Goal: Task Accomplishment & Management: Use online tool/utility

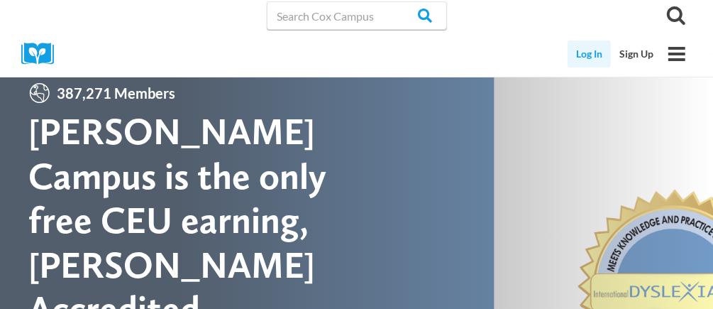
click at [582, 57] on link "Log In" at bounding box center [589, 53] width 43 height 27
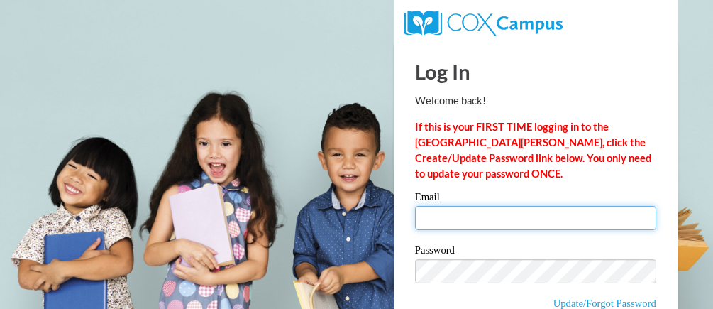
click at [436, 220] on input "Email" at bounding box center [535, 218] width 241 height 24
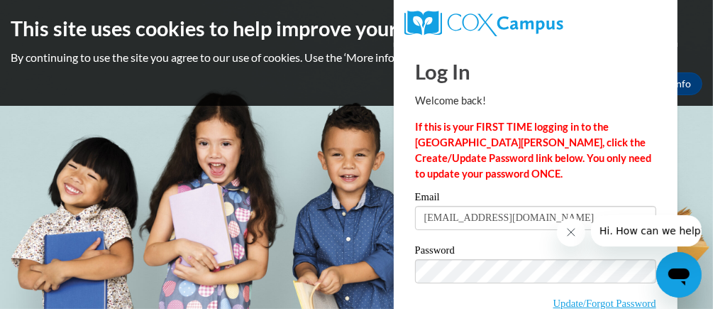
click at [367, 188] on body "This site uses cookies to help improve your learning experience. By continuing …" at bounding box center [356, 154] width 713 height 309
click at [571, 235] on icon "Close message from company" at bounding box center [570, 231] width 11 height 11
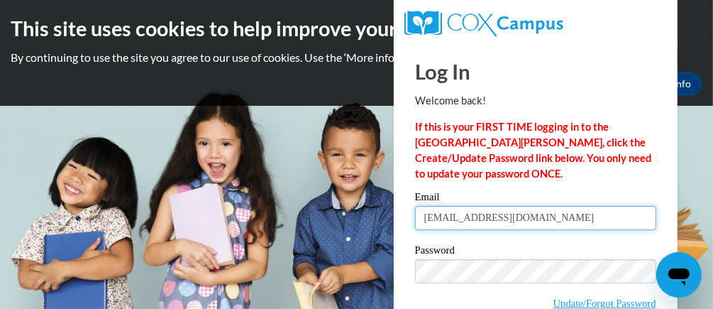
click at [565, 223] on input "[EMAIL_ADDRESS][DOMAIN_NAME]" at bounding box center [535, 218] width 241 height 24
click at [564, 216] on input "[EMAIL_ADDRESS][DOMAIN_NAME]" at bounding box center [535, 218] width 241 height 24
type input "t"
type input "barrettt@buckeyehills.net"
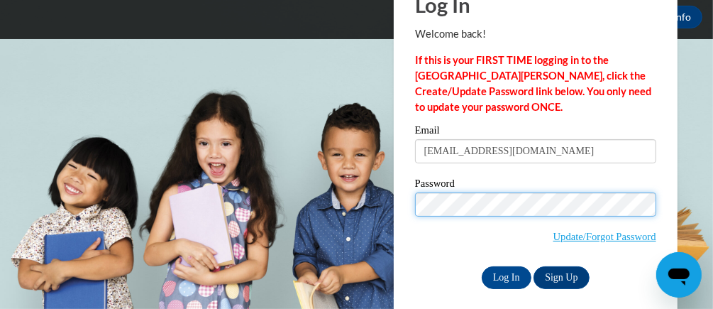
scroll to position [68, 0]
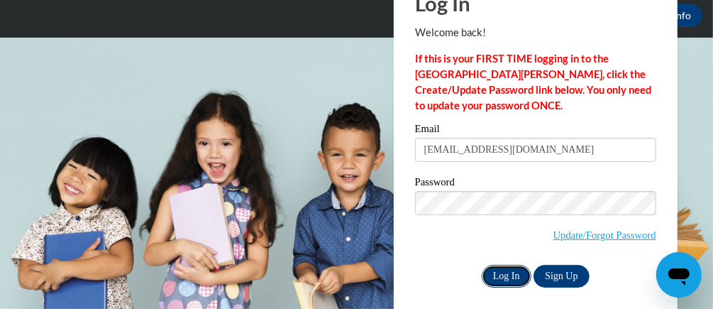
click at [504, 273] on input "Log In" at bounding box center [507, 276] width 50 height 23
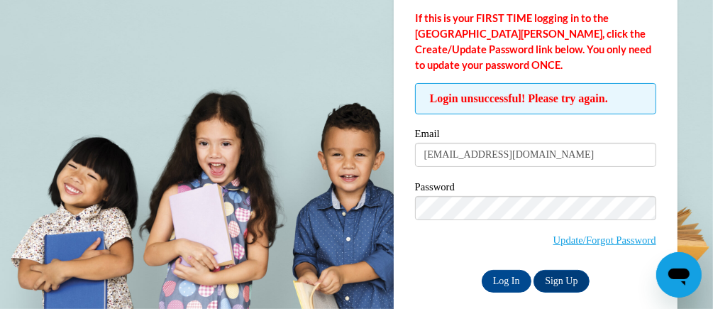
scroll to position [117, 0]
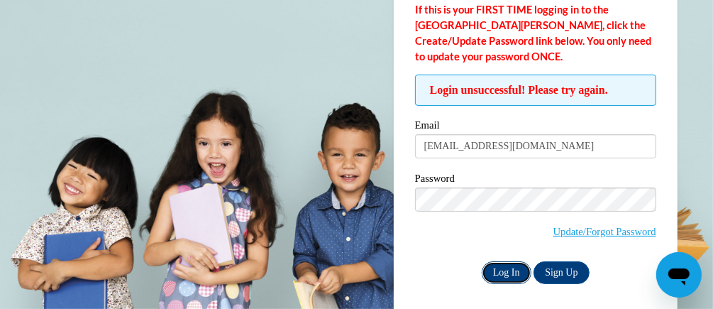
click at [507, 266] on input "Log In" at bounding box center [507, 272] width 50 height 23
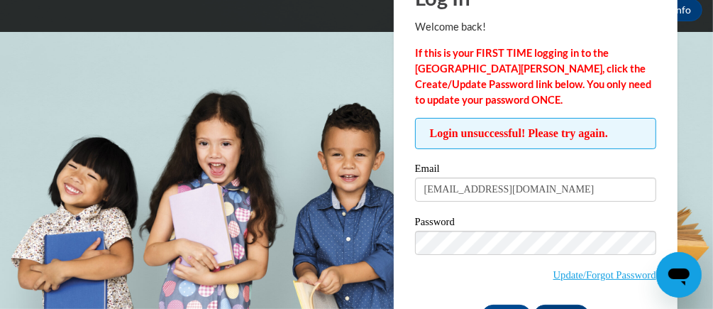
scroll to position [75, 0]
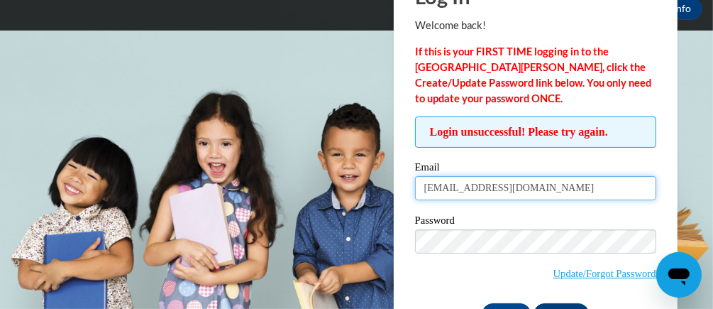
click at [582, 187] on input "barrettt@buckeyehills.net" at bounding box center [535, 188] width 241 height 24
type input "b"
click at [504, 192] on input "Email" at bounding box center [535, 188] width 241 height 24
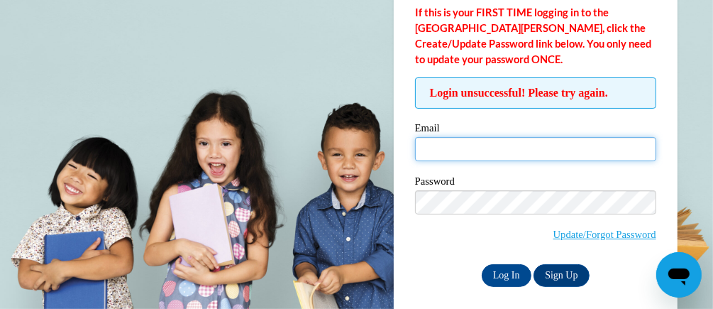
scroll to position [123, 0]
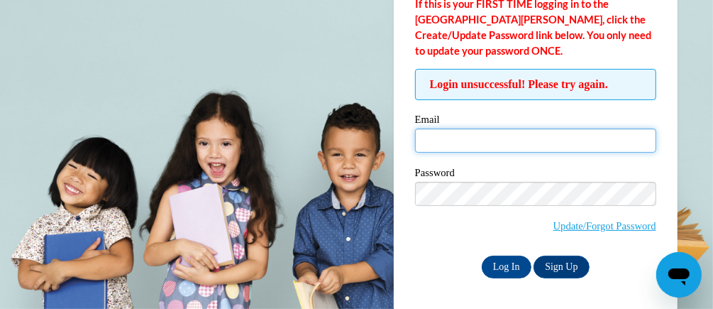
click at [526, 140] on input "Email" at bounding box center [535, 140] width 241 height 24
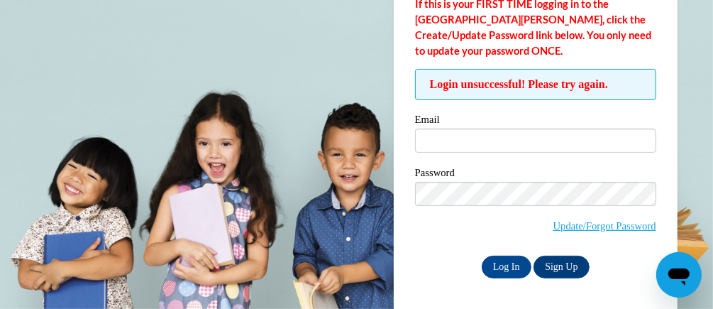
click at [547, 121] on label "Email" at bounding box center [535, 121] width 241 height 14
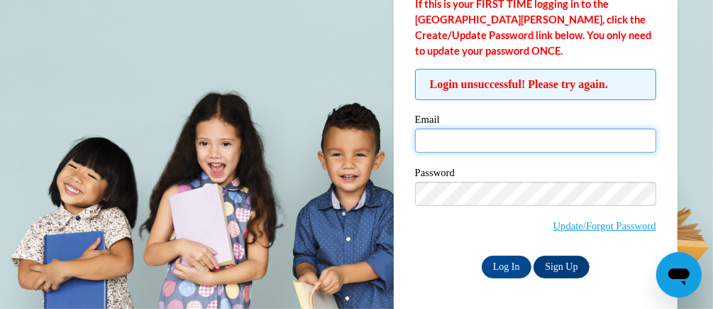
click at [547, 128] on input "Email" at bounding box center [535, 140] width 241 height 24
type input "[EMAIL_ADDRESS][DOMAIN_NAME]"
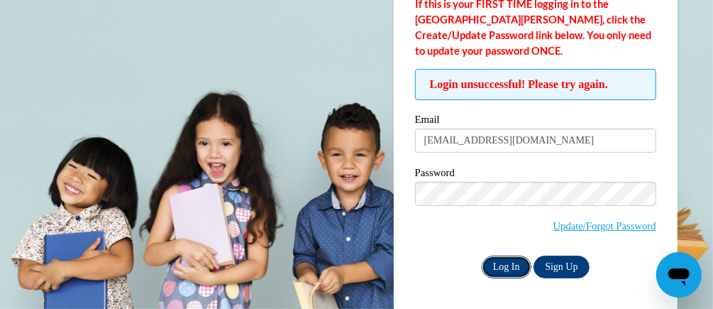
click at [507, 265] on input "Log In" at bounding box center [507, 266] width 50 height 23
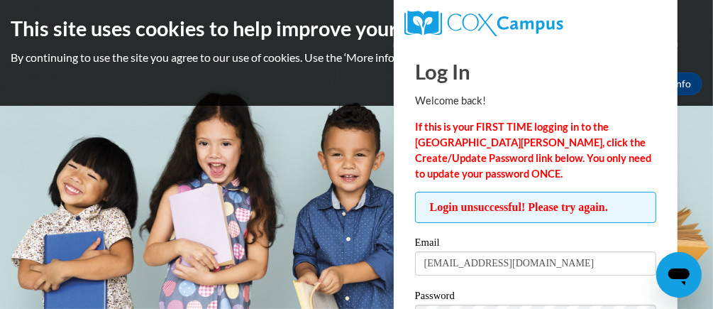
click at [261, 228] on body "This site uses cookies to help improve your learning experience. By continuing …" at bounding box center [356, 154] width 713 height 309
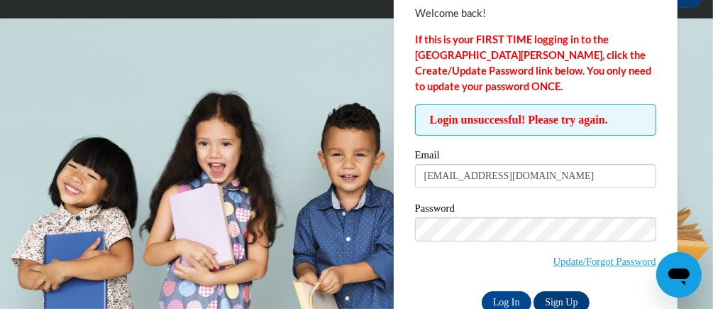
scroll to position [89, 0]
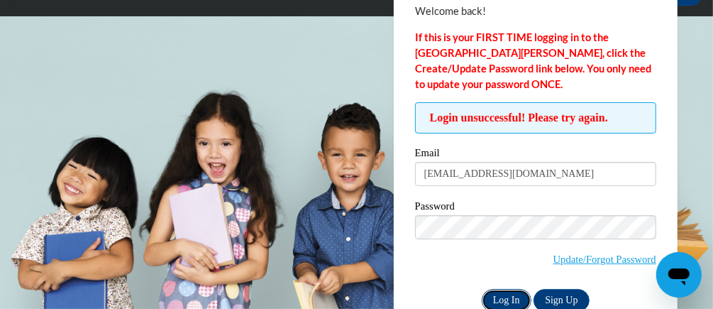
click at [504, 293] on input "Log In" at bounding box center [507, 300] width 50 height 23
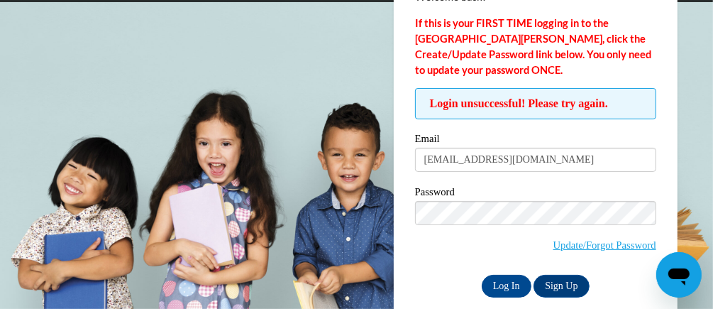
scroll to position [123, 0]
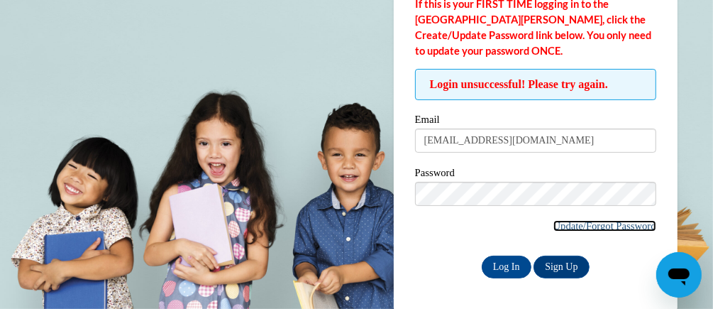
click at [565, 227] on link "Update/Forgot Password" at bounding box center [604, 225] width 103 height 11
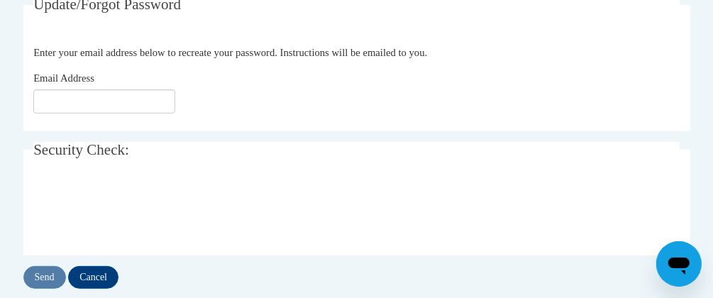
scroll to position [289, 0]
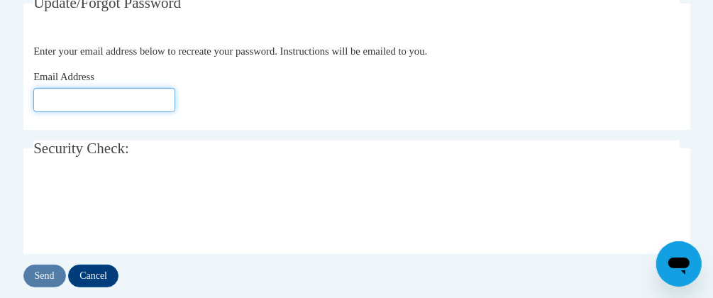
click at [103, 104] on input "Email Address" at bounding box center [104, 100] width 142 height 24
type input "[EMAIL_ADDRESS][DOMAIN_NAME]"
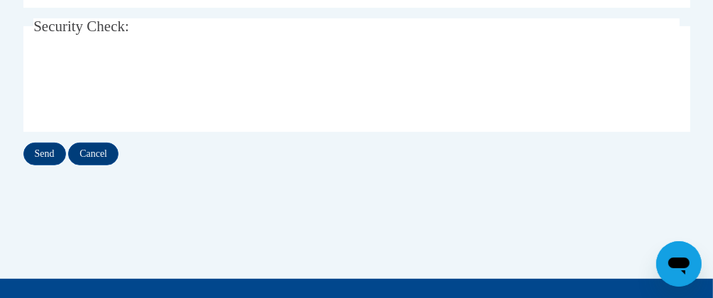
scroll to position [419, 0]
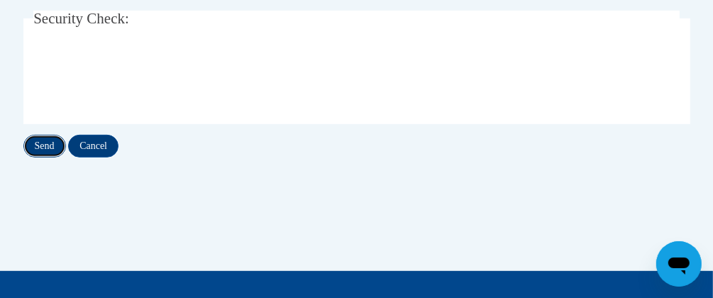
click at [43, 148] on input "Send" at bounding box center [44, 146] width 43 height 23
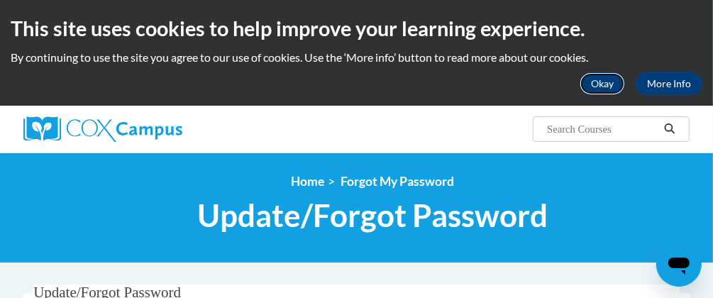
click at [602, 84] on button "Okay" at bounding box center [602, 83] width 45 height 23
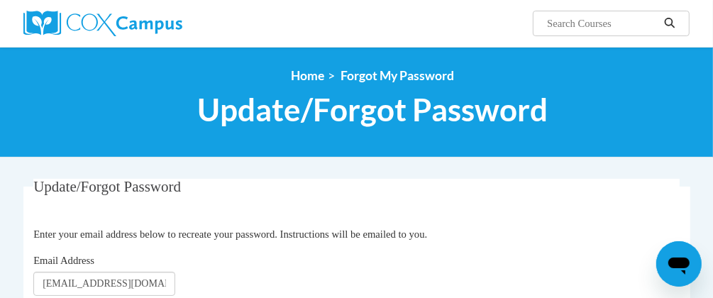
click at [629, 185] on legend "Update/Forgot Password" at bounding box center [356, 187] width 646 height 16
click at [614, 222] on fieldset "Update/Forgot Password Enter your email address below to recreate your password…" at bounding box center [356, 246] width 667 height 135
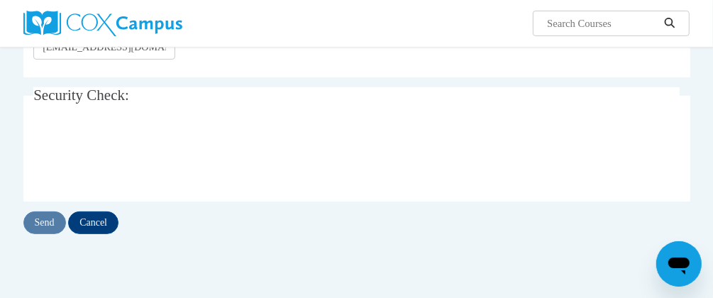
scroll to position [240, 0]
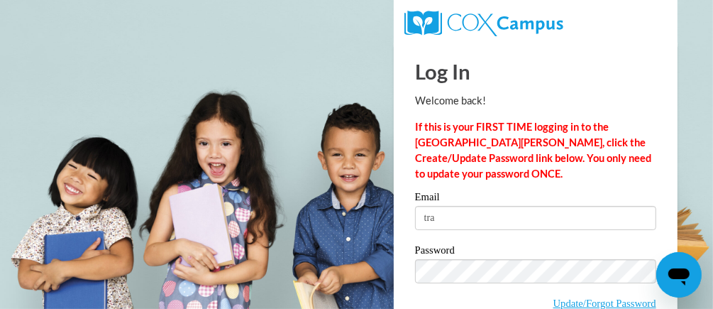
type input "[EMAIL_ADDRESS][DOMAIN_NAME]"
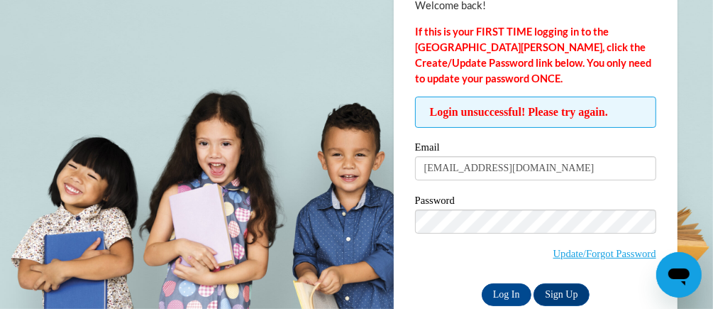
scroll to position [97, 0]
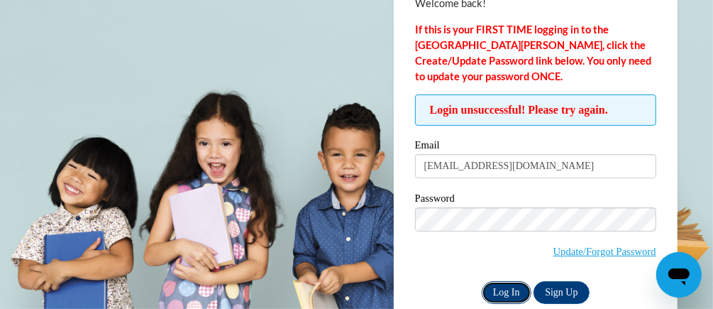
click at [504, 289] on input "Log In" at bounding box center [507, 292] width 50 height 23
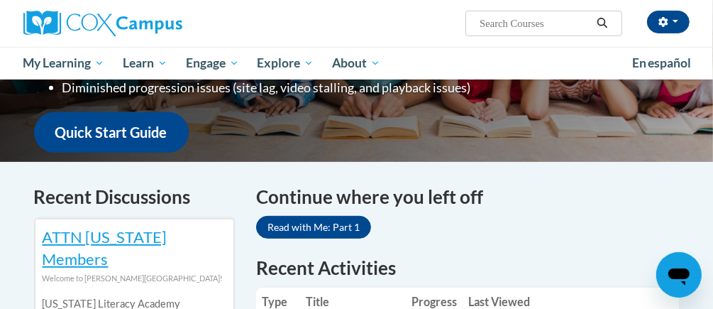
scroll to position [344, 0]
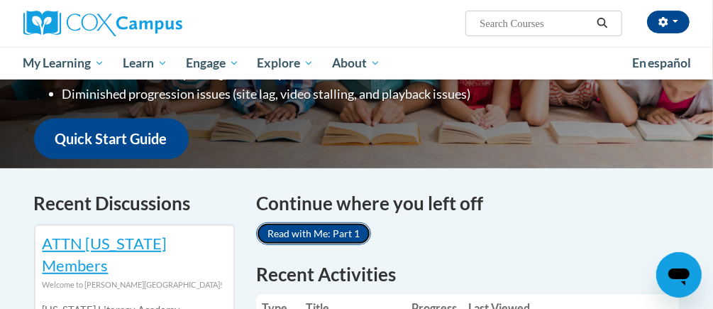
click at [333, 222] on link "Read with Me: Part 1" at bounding box center [313, 233] width 115 height 23
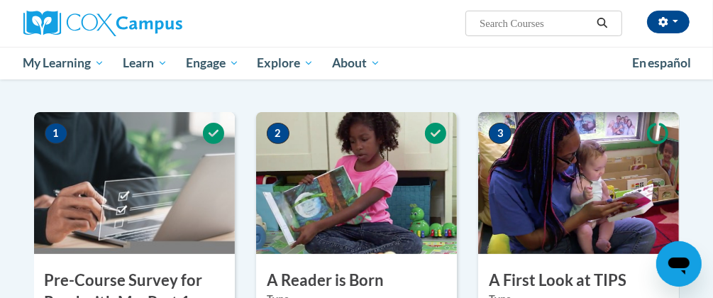
scroll to position [267, 0]
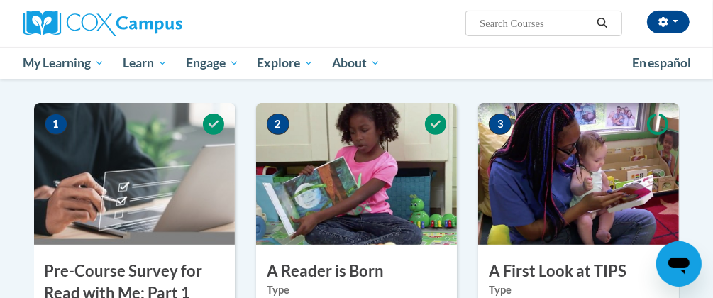
click at [570, 150] on img at bounding box center [578, 174] width 201 height 142
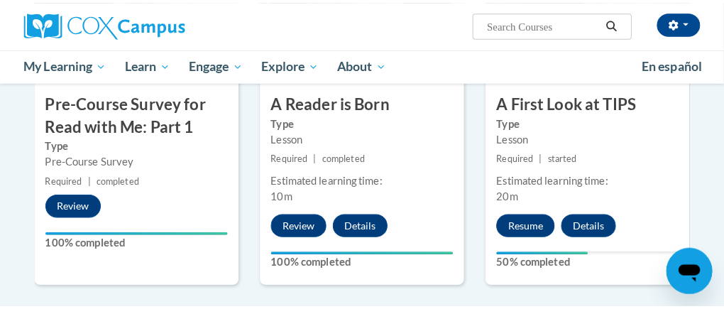
scroll to position [439, 0]
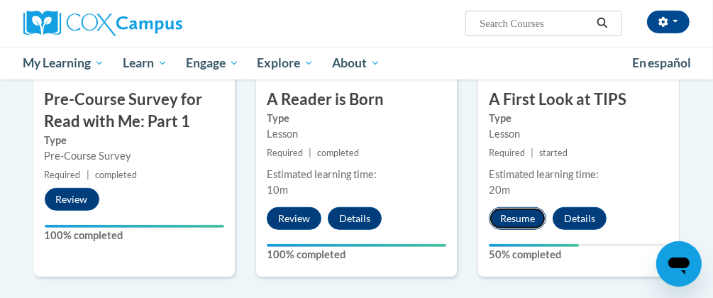
click at [524, 221] on button "Resume" at bounding box center [517, 218] width 57 height 23
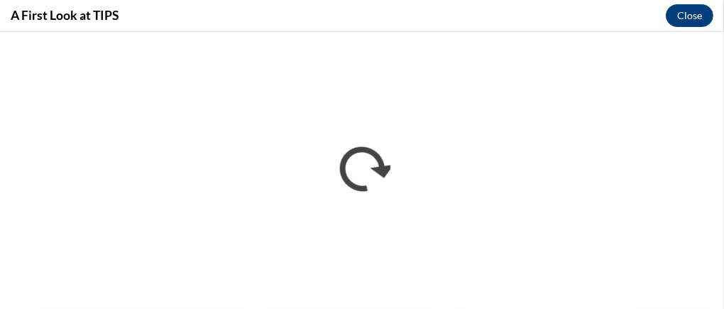
scroll to position [0, 0]
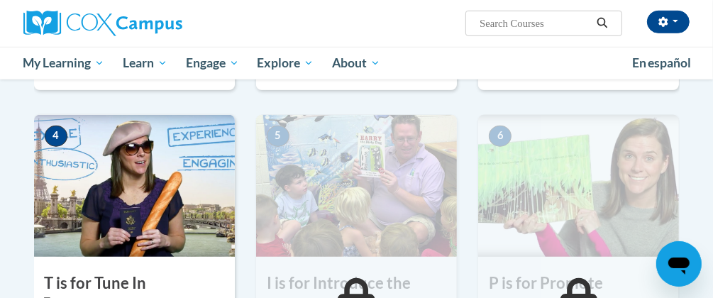
scroll to position [629, 0]
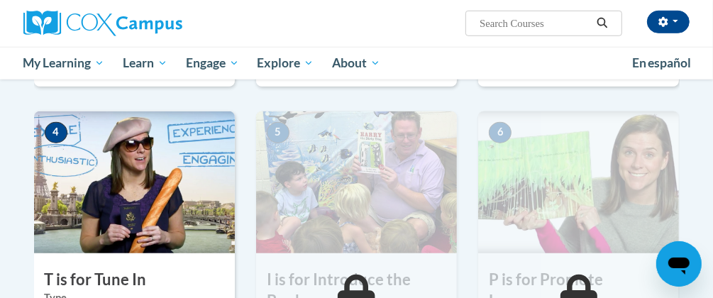
click at [139, 187] on img at bounding box center [134, 182] width 201 height 142
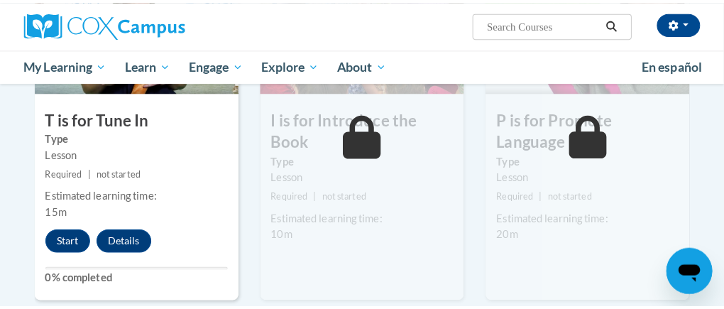
scroll to position [817, 0]
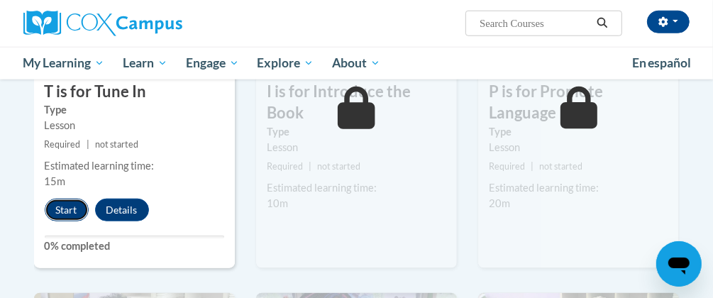
click at [68, 209] on button "Start" at bounding box center [67, 210] width 44 height 23
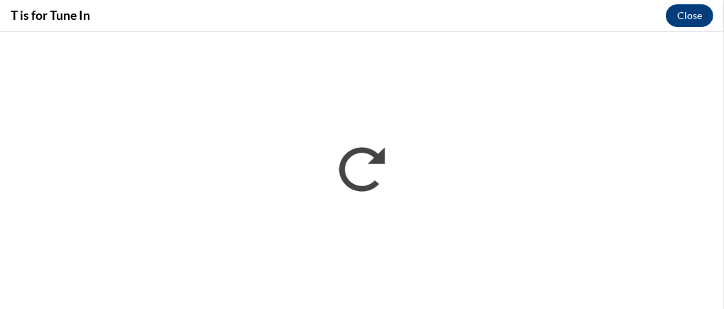
scroll to position [0, 0]
